Goal: Task Accomplishment & Management: Manage account settings

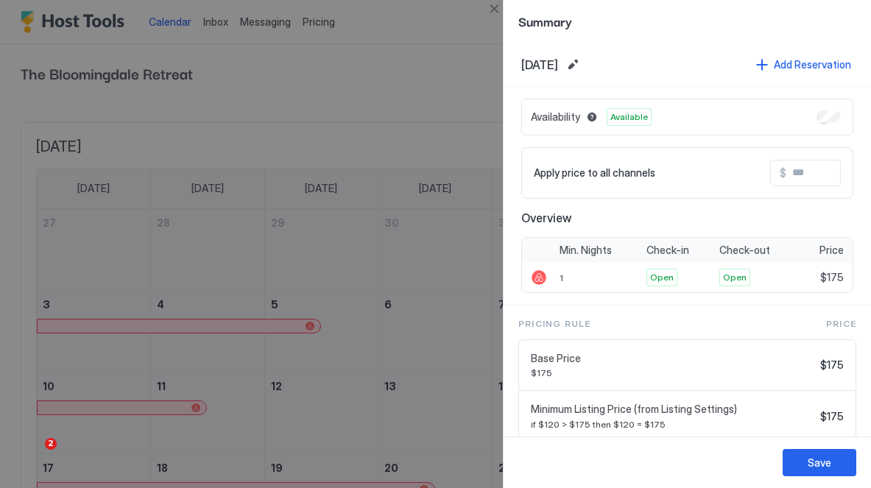
scroll to position [249, 0]
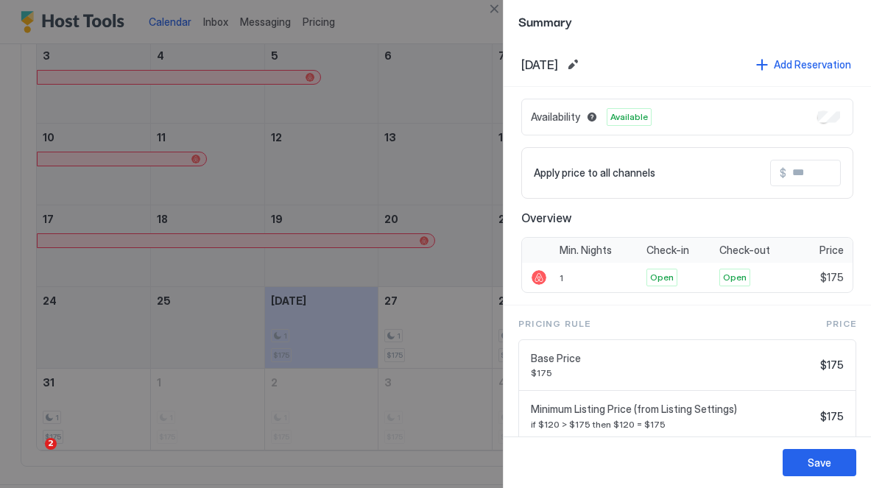
click at [403, 64] on div at bounding box center [435, 244] width 871 height 488
click at [510, 11] on div "Summary" at bounding box center [687, 21] width 367 height 43
click at [485, 11] on div at bounding box center [435, 244] width 871 height 488
click at [497, 7] on button "Close" at bounding box center [494, 9] width 18 height 18
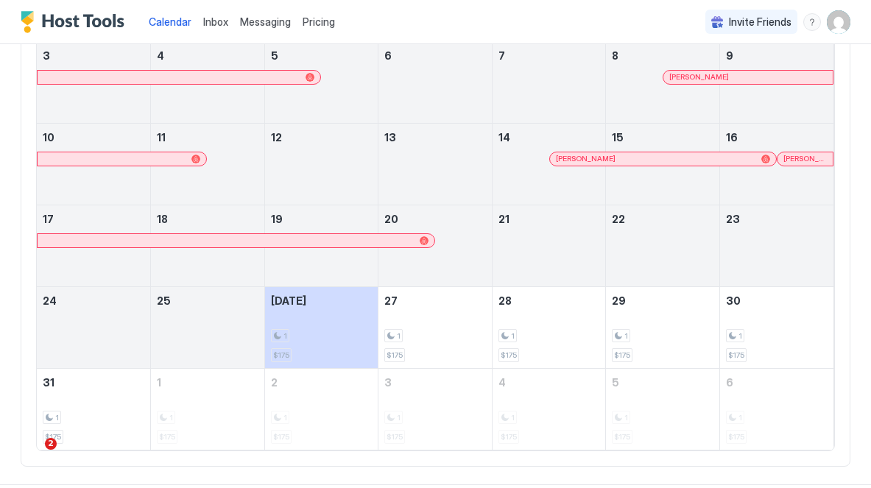
click at [320, 21] on span "Pricing" at bounding box center [319, 21] width 32 height 13
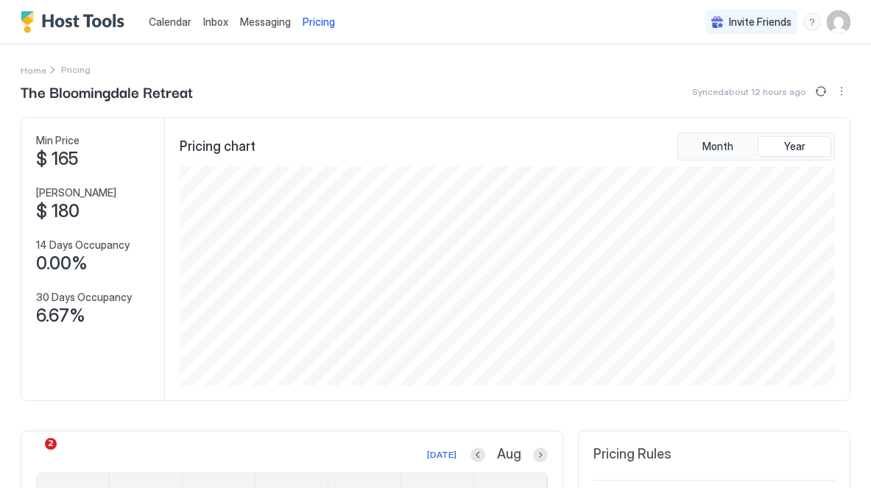
click at [61, 158] on span "$ 165" at bounding box center [57, 159] width 42 height 22
click at [109, 173] on div "Min Price $ 165 Max Price $ 180 14 Days Occupancy 0.00% 30 Days Occupancy 6.67%" at bounding box center [93, 259] width 144 height 283
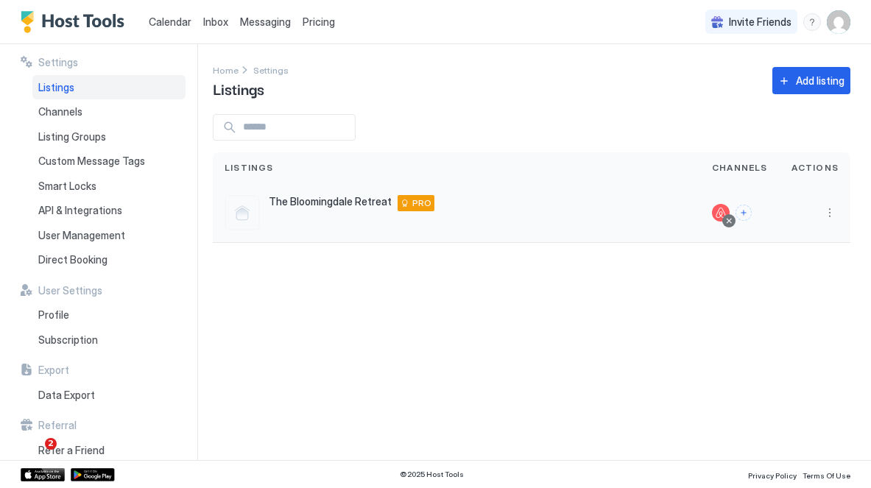
click at [628, 207] on div "The Bloomingdale Retreat 20 R St NW, Washington, DC 20001, USA PRO" at bounding box center [457, 212] width 464 height 35
click at [834, 215] on button "More options" at bounding box center [830, 213] width 18 height 18
click at [644, 308] on div at bounding box center [435, 244] width 871 height 488
click at [64, 205] on span "API & Integrations" at bounding box center [80, 210] width 84 height 13
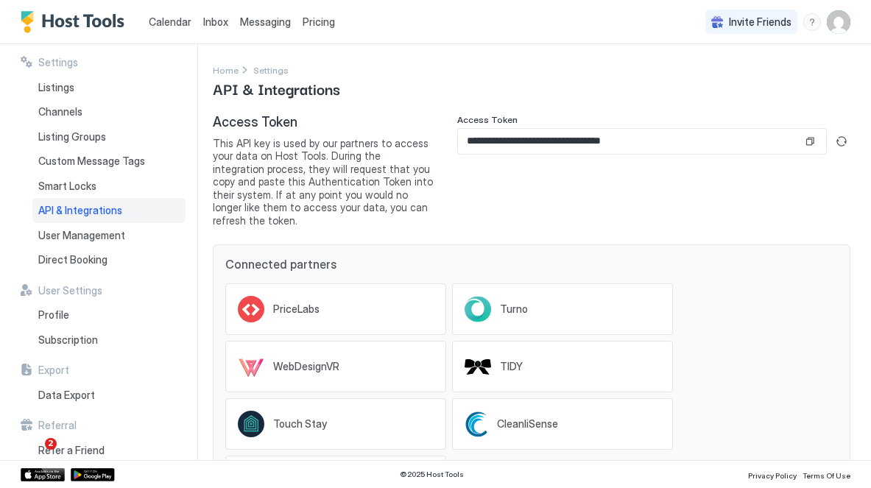
click at [527, 130] on input "**********" at bounding box center [630, 141] width 345 height 25
click at [71, 31] on img "Host Tools Logo" at bounding box center [76, 22] width 110 height 22
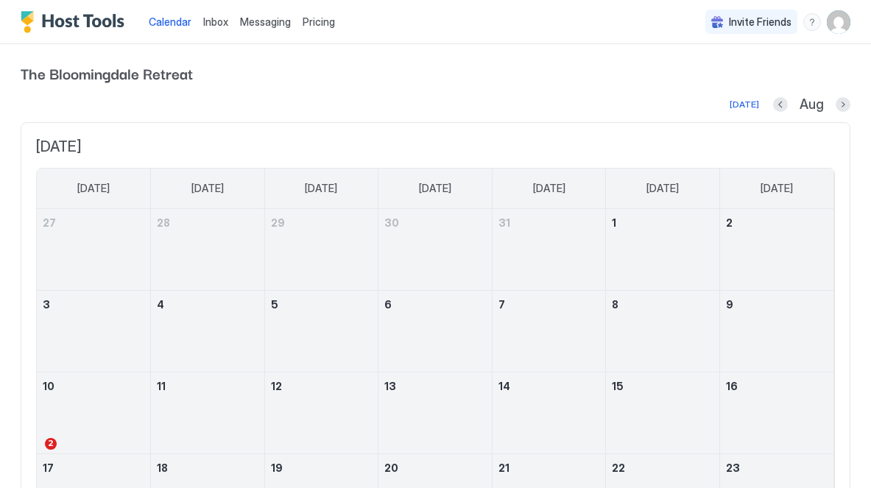
click at [84, 26] on img "Host Tools Logo" at bounding box center [76, 22] width 110 height 22
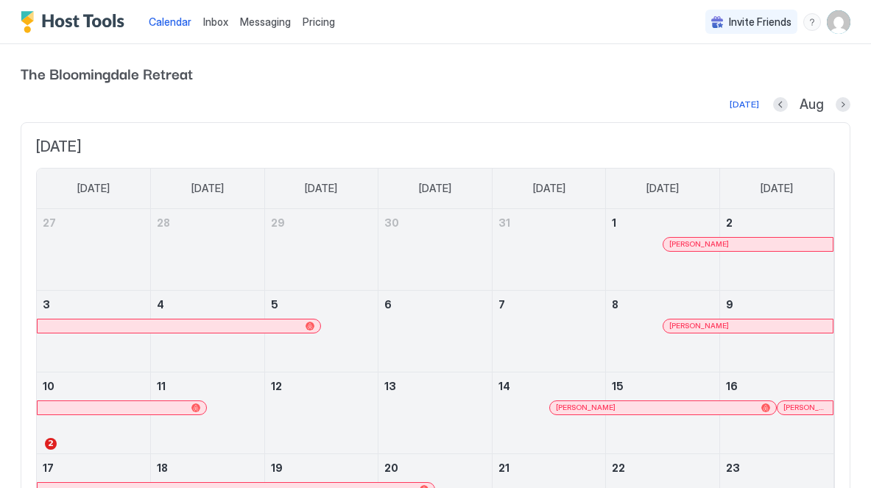
click at [101, 25] on img "Host Tools Logo" at bounding box center [76, 22] width 110 height 22
click at [206, 18] on span "Inbox" at bounding box center [215, 21] width 25 height 13
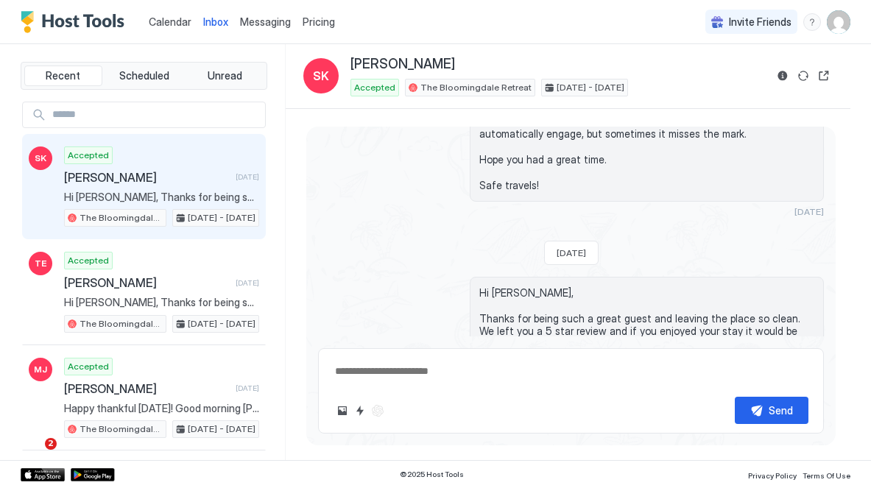
scroll to position [2976, 0]
type textarea "*"
click at [110, 21] on img "Host Tools Logo" at bounding box center [76, 22] width 110 height 22
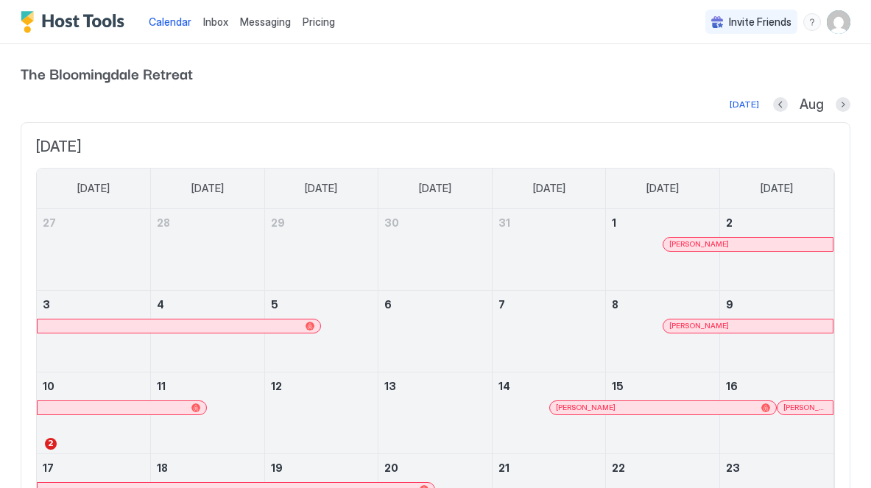
click at [222, 26] on span "Inbox" at bounding box center [215, 21] width 25 height 13
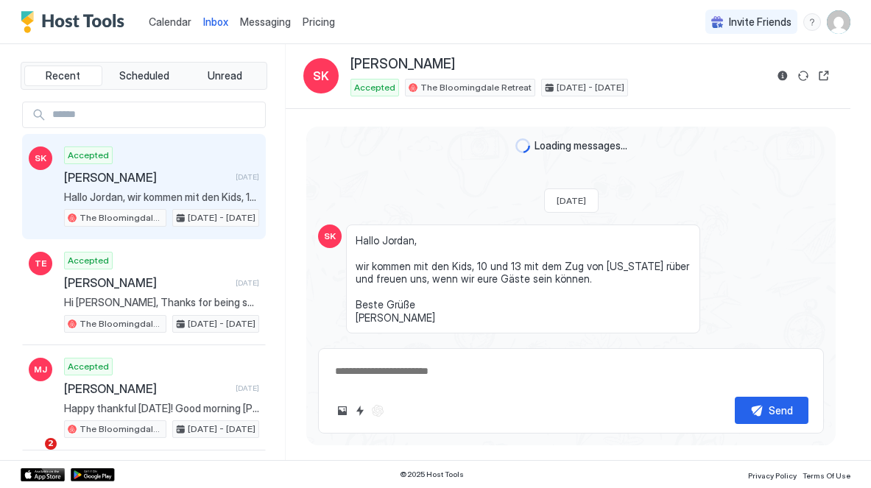
scroll to position [2976, 0]
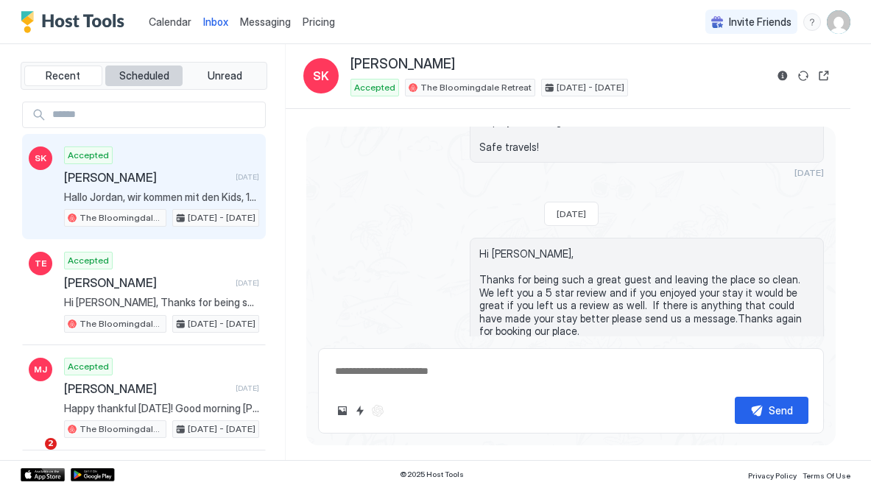
click at [149, 78] on span "Scheduled" at bounding box center [144, 75] width 50 height 13
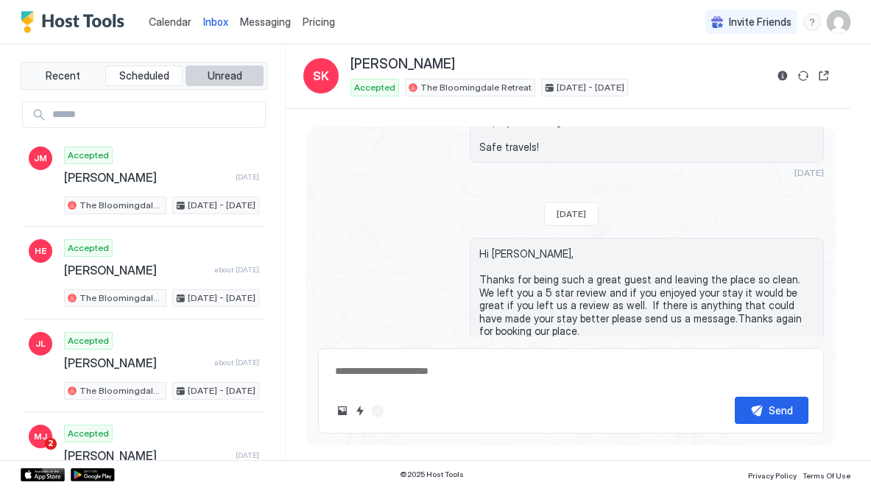
click at [225, 74] on span "Unread" at bounding box center [225, 75] width 35 height 13
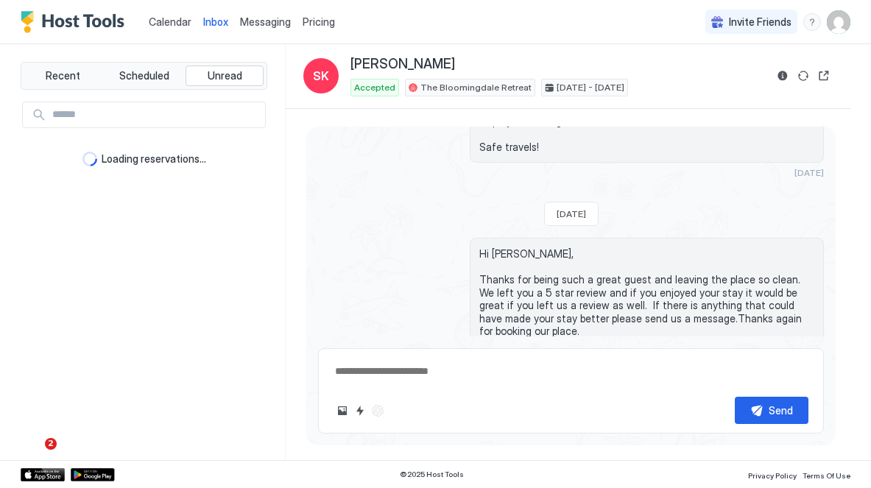
type textarea "*"
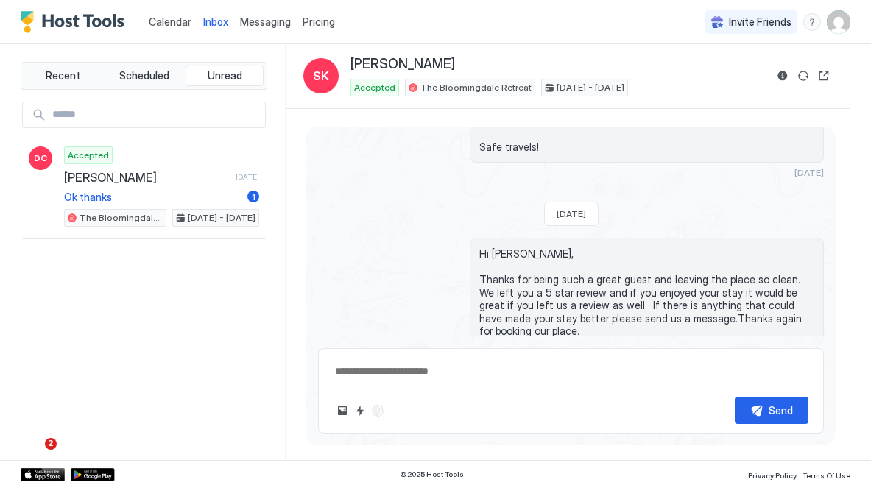
click at [270, 19] on span "Messaging" at bounding box center [265, 21] width 51 height 13
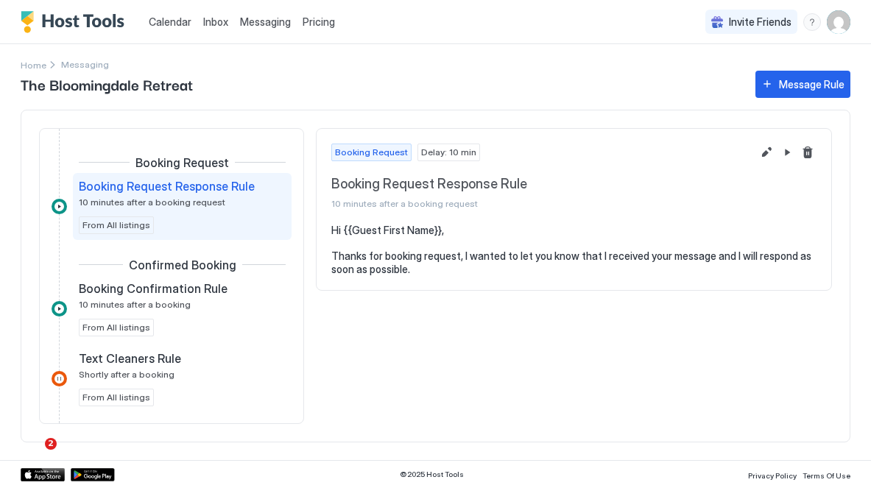
click at [326, 32] on div "Pricing" at bounding box center [319, 22] width 44 height 25
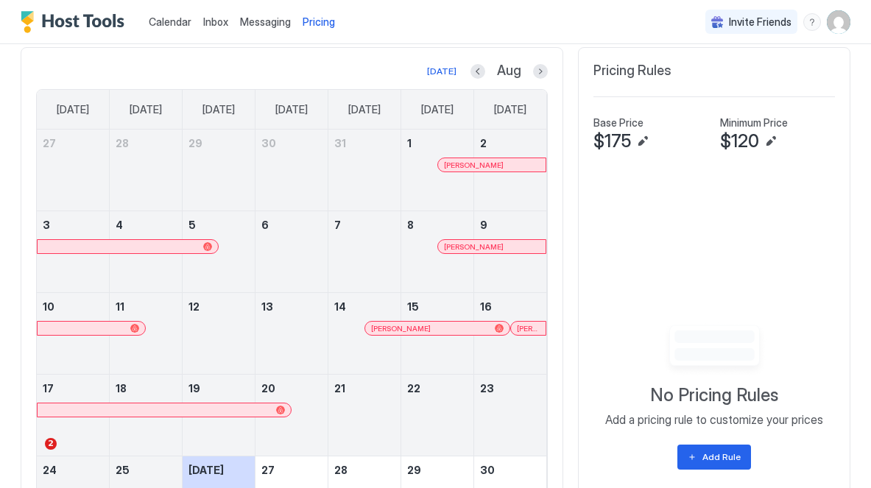
scroll to position [383, 0]
click at [640, 137] on button "Edit" at bounding box center [643, 142] width 18 height 18
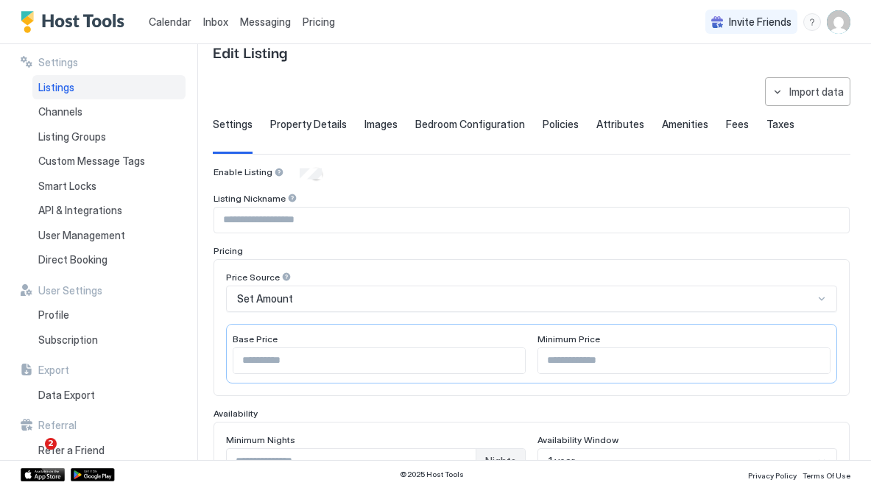
scroll to position [36, 0]
click at [418, 296] on div "Set Amount" at bounding box center [525, 299] width 577 height 13
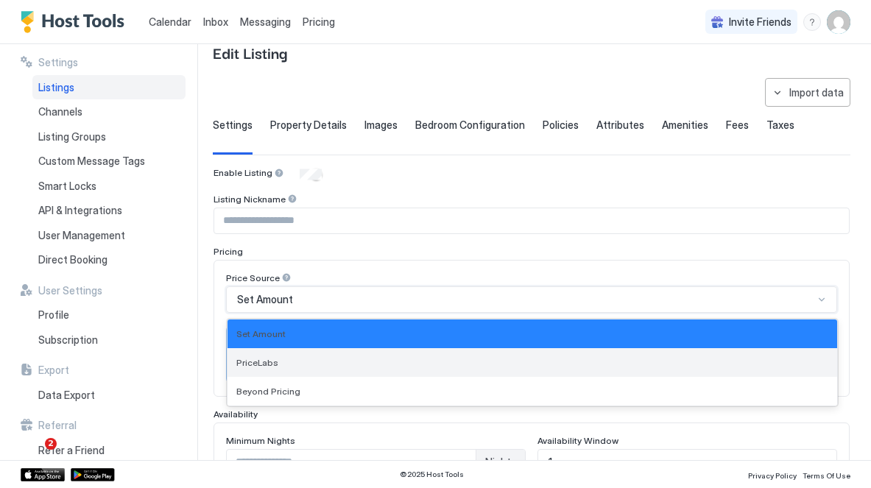
click at [370, 359] on div "PriceLabs" at bounding box center [532, 362] width 592 height 11
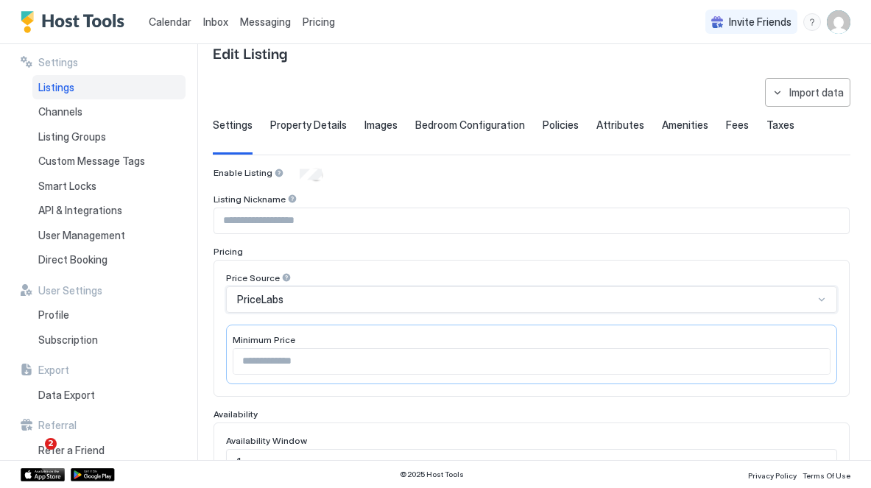
click at [417, 270] on div "Price Source option PriceLabs, selected. PriceLabs Minimum Price ***" at bounding box center [532, 328] width 636 height 137
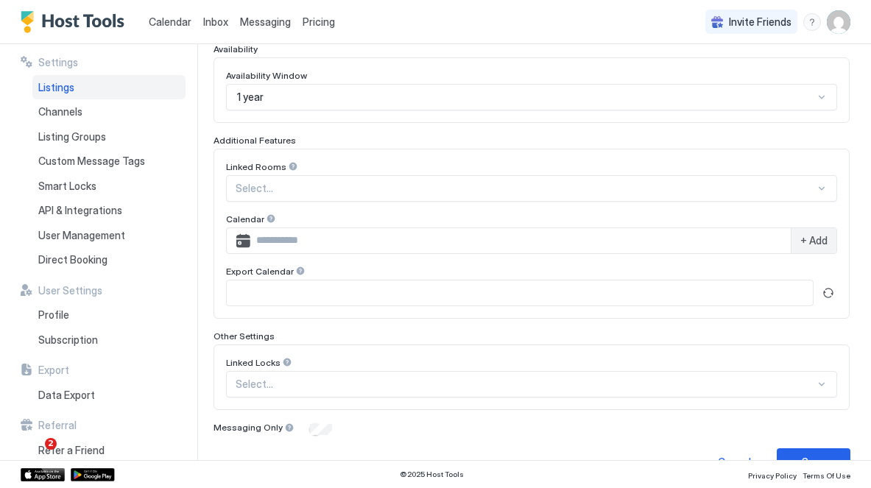
scroll to position [434, 0]
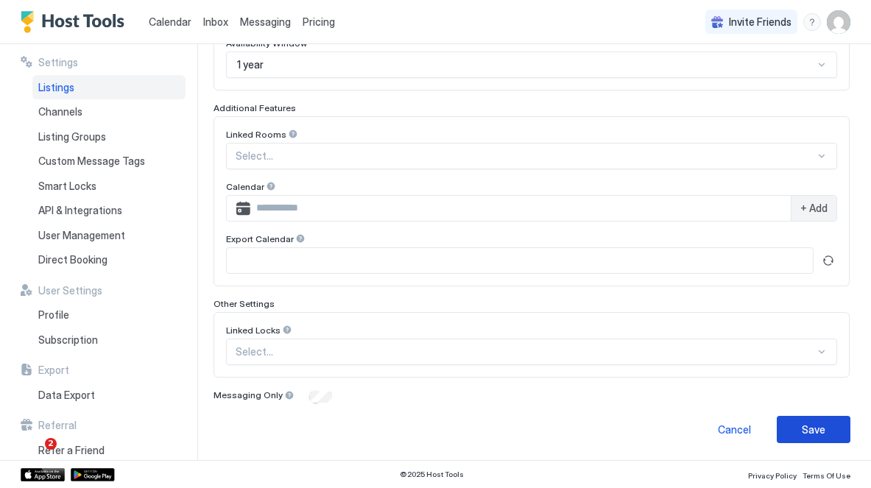
click at [820, 435] on div "Save" at bounding box center [814, 429] width 24 height 15
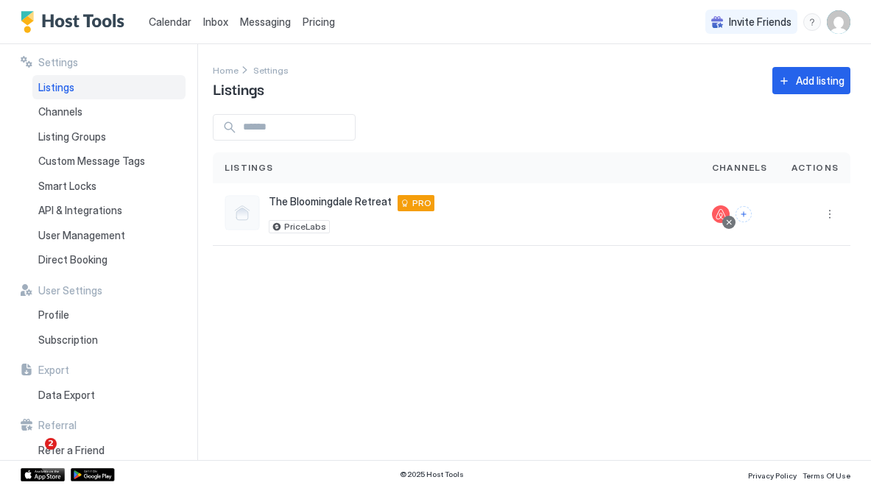
click at [443, 331] on div "Settings Home Settings Listings Add listing Listings Channels Actions The Bloom…" at bounding box center [542, 252] width 658 height 416
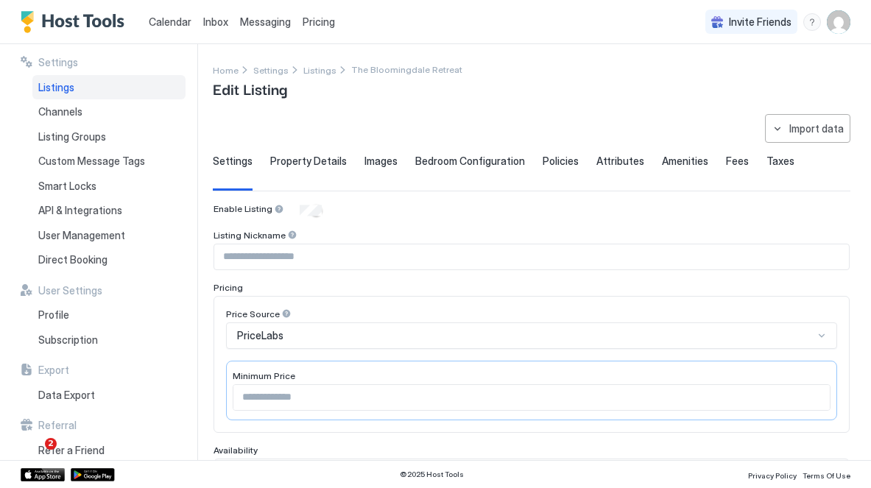
click at [309, 163] on span "Property Details" at bounding box center [308, 161] width 77 height 13
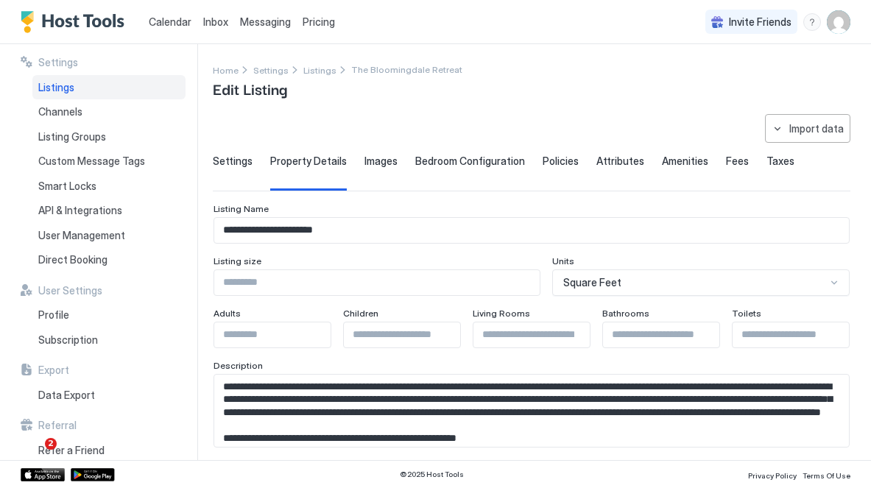
click at [373, 162] on span "Images" at bounding box center [381, 161] width 33 height 13
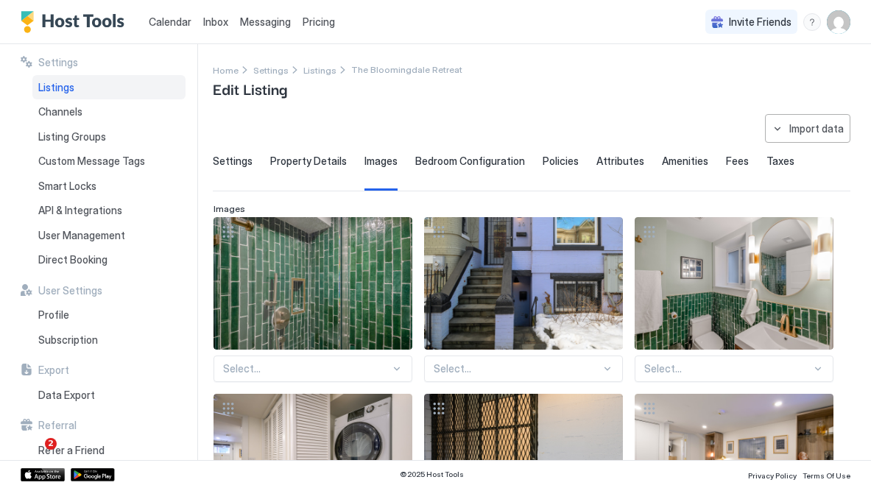
click at [726, 161] on span "Fees" at bounding box center [737, 161] width 23 height 13
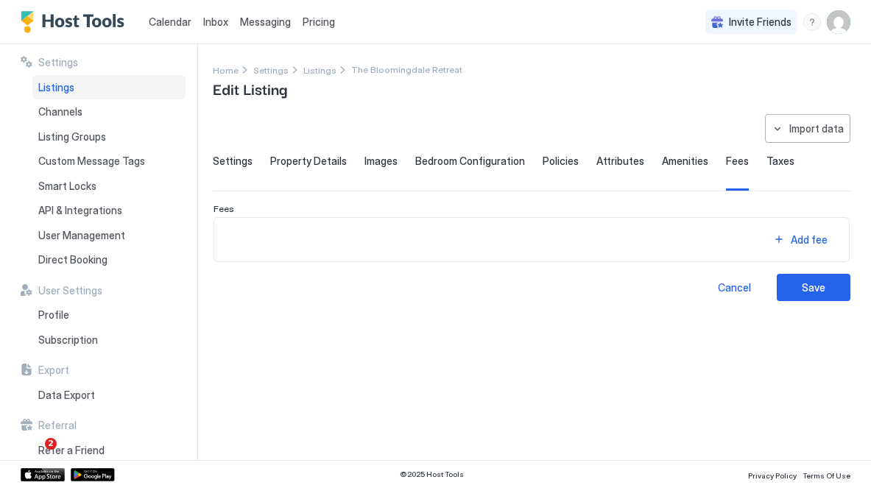
click at [597, 162] on span "Attributes" at bounding box center [621, 161] width 48 height 13
click at [549, 158] on span "Policies" at bounding box center [561, 161] width 36 height 13
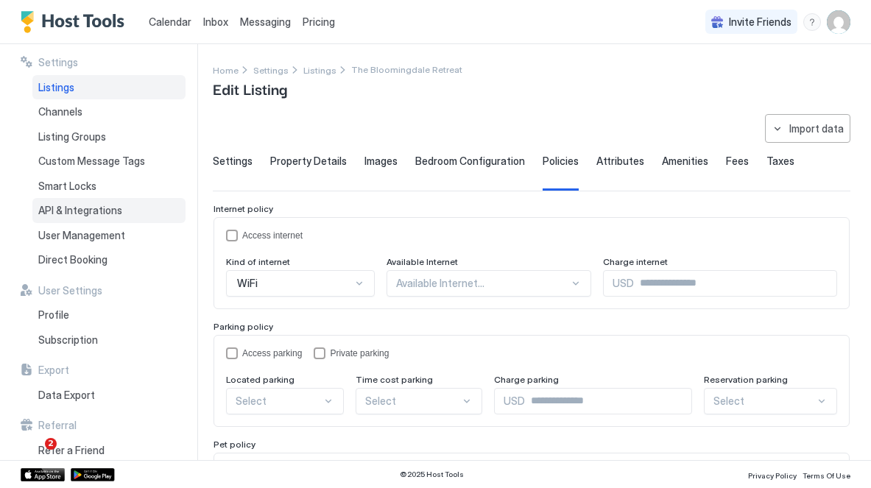
click at [121, 212] on div "API & Integrations" at bounding box center [108, 210] width 153 height 25
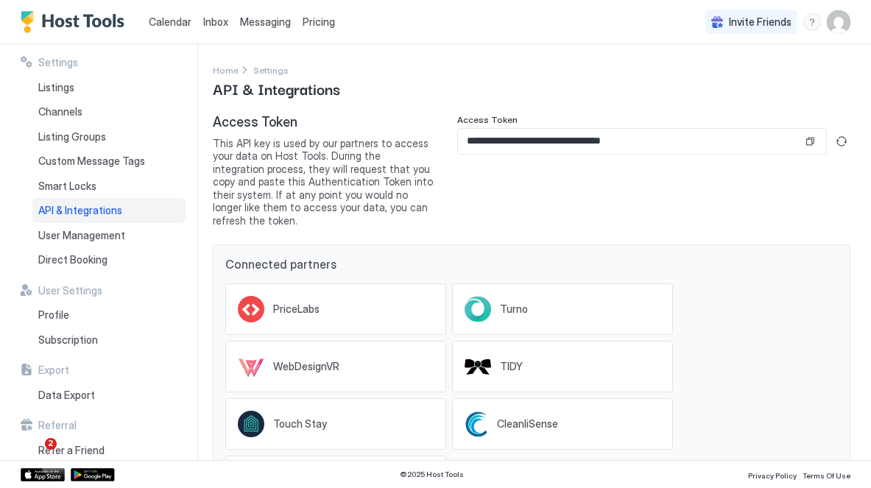
click at [320, 179] on span "This API key is used by our partners to access your data on Host Tools. During …" at bounding box center [323, 182] width 221 height 91
